Goal: Transaction & Acquisition: Purchase product/service

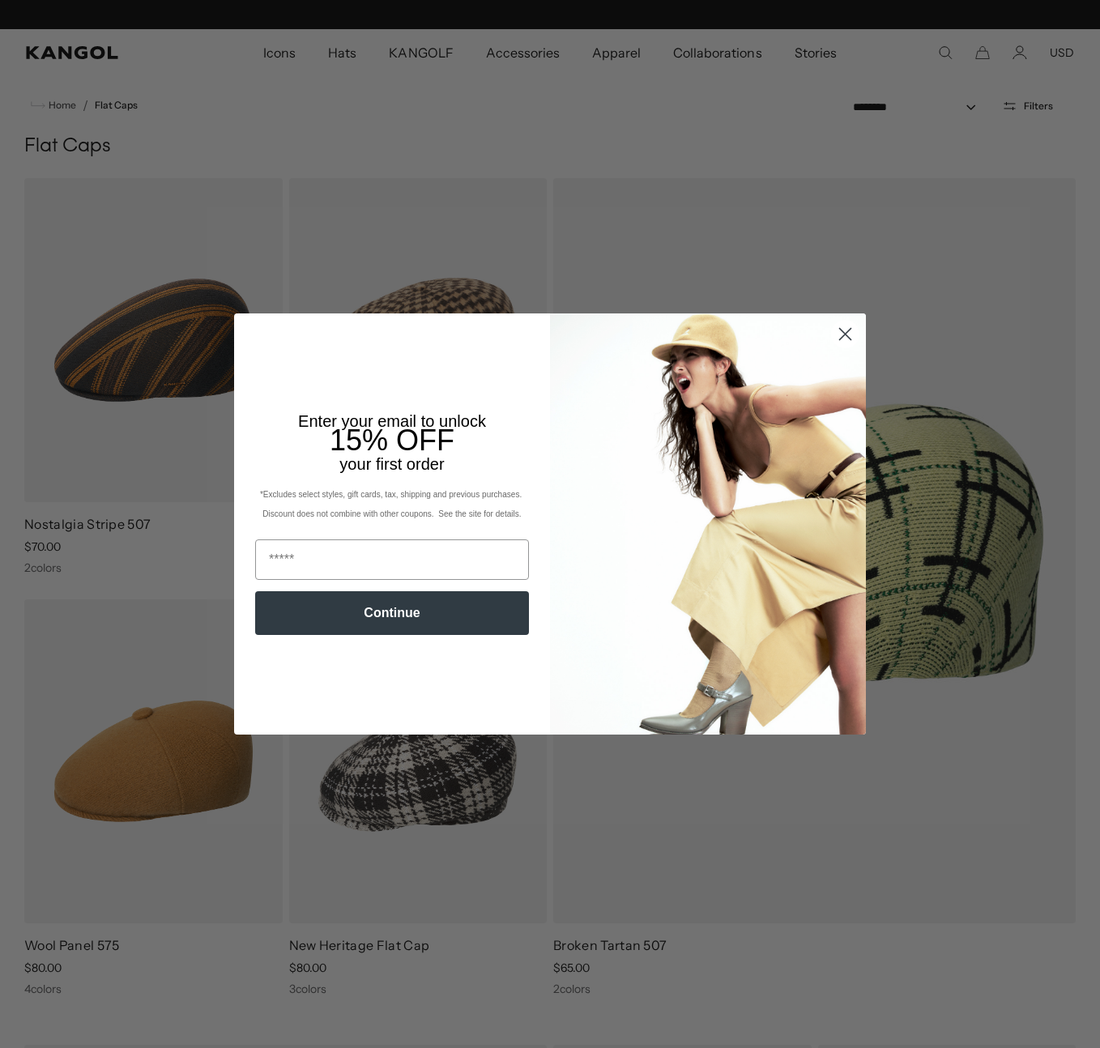
scroll to position [0, 334]
click at [849, 336] on circle "Close dialog" at bounding box center [845, 334] width 27 height 27
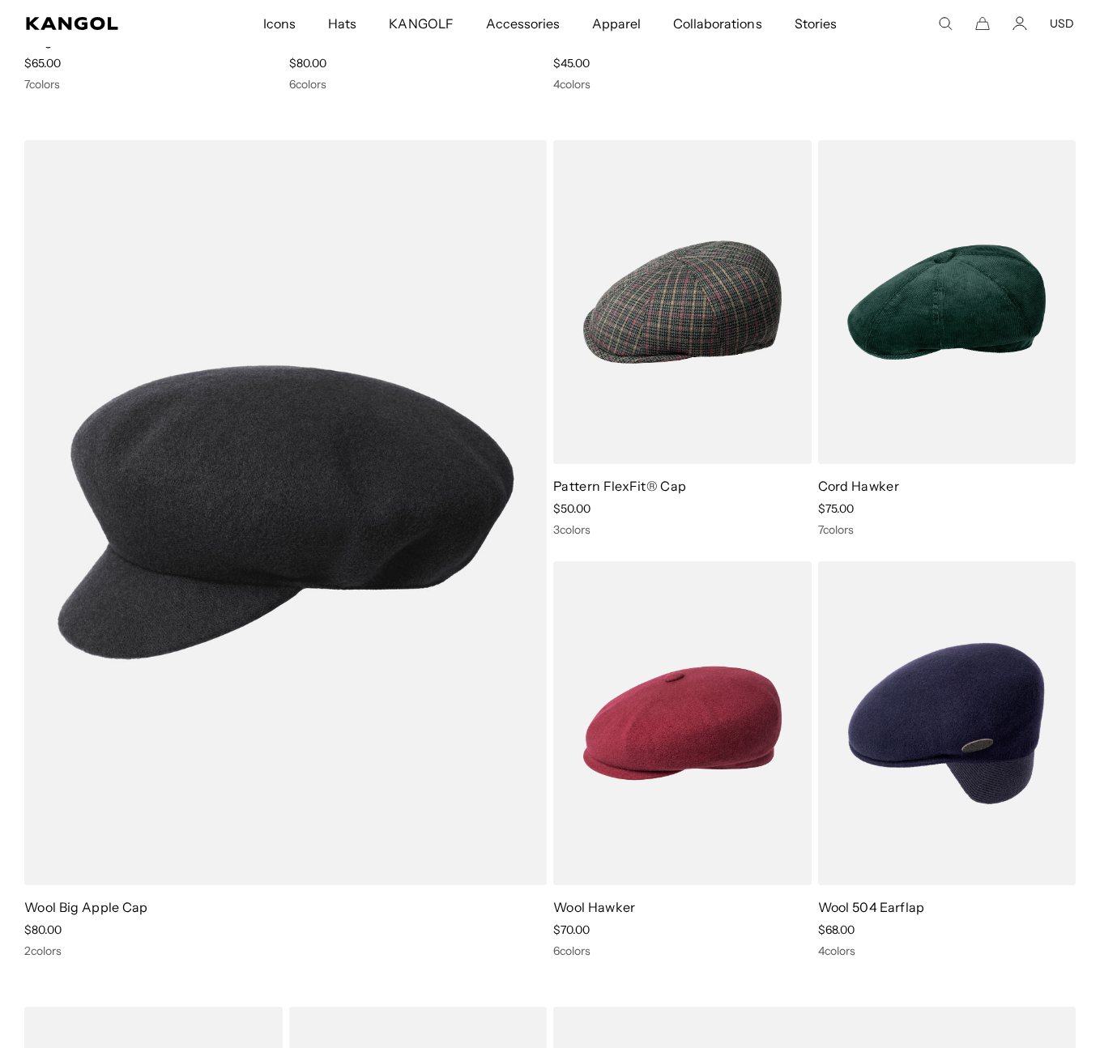
scroll to position [2641, 0]
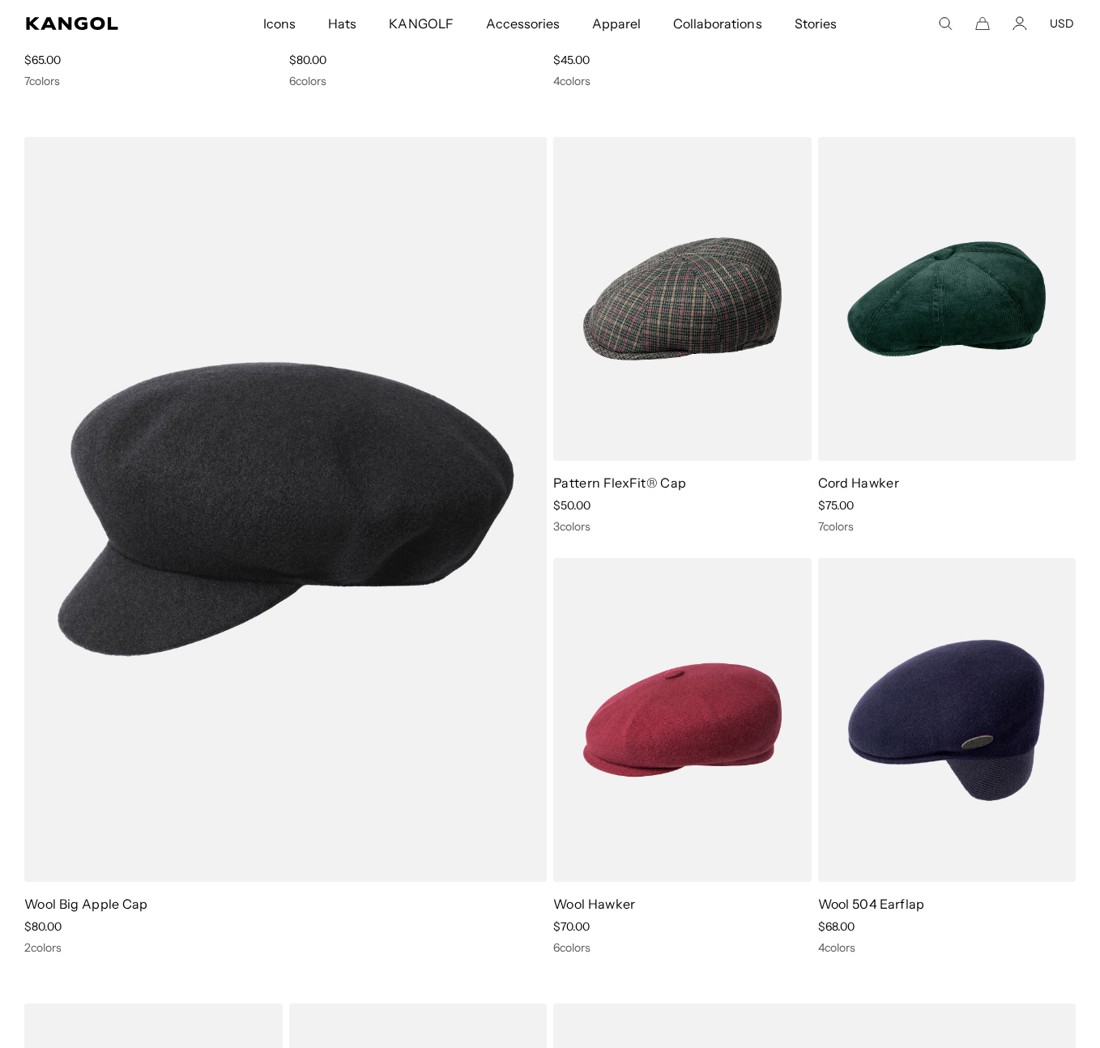
click at [407, 525] on img at bounding box center [285, 509] width 522 height 745
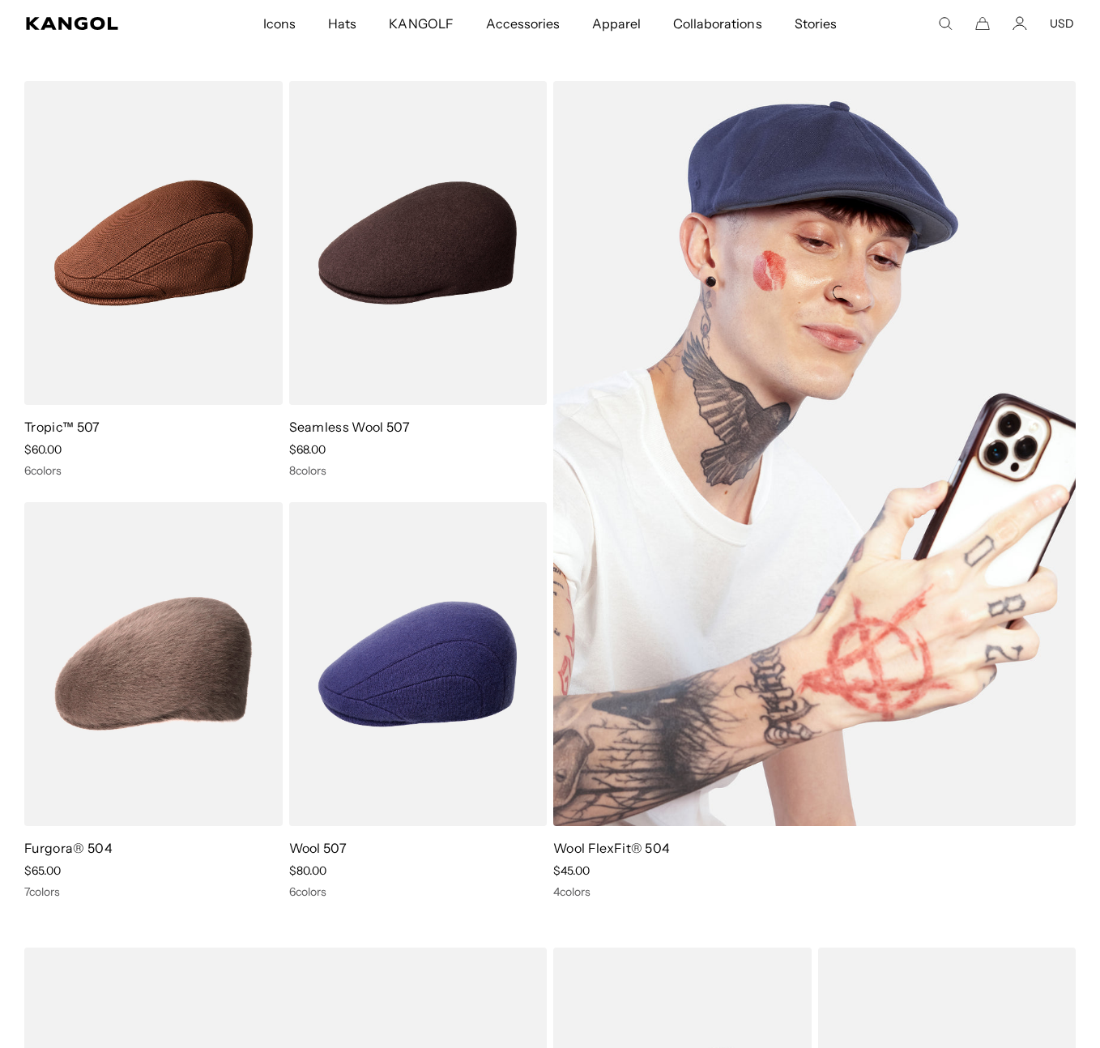
scroll to position [1797, 0]
